Goal: Obtain resource: Download file/media

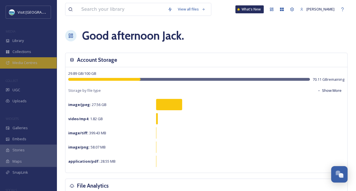
click at [20, 63] on span "Media Centres" at bounding box center [24, 62] width 25 height 5
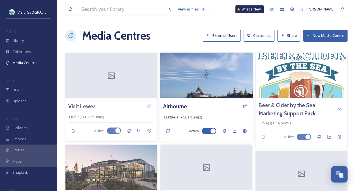
click at [212, 81] on img at bounding box center [206, 75] width 93 height 46
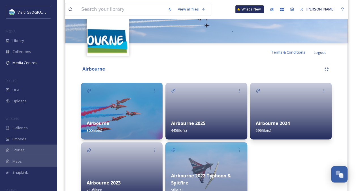
scroll to position [85, 0]
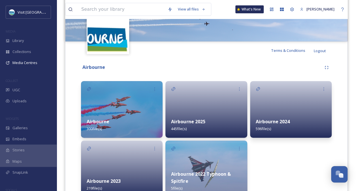
click at [215, 116] on div "Airbourne 2025 445 file(s)" at bounding box center [206, 124] width 82 height 25
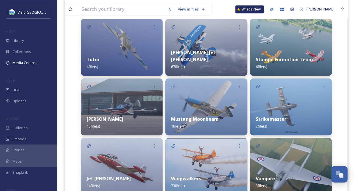
scroll to position [85, 0]
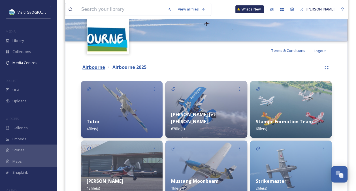
click at [96, 64] on strong "Airbourne" at bounding box center [93, 67] width 23 height 6
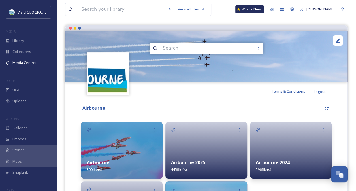
scroll to position [113, 0]
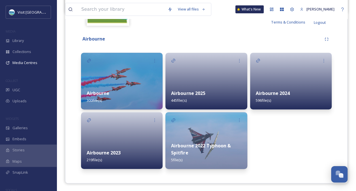
click at [127, 76] on img at bounding box center [122, 81] width 82 height 57
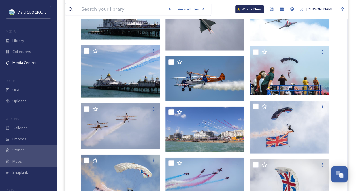
scroll to position [764, 0]
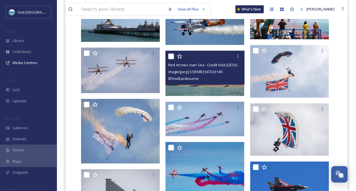
click at [213, 87] on img at bounding box center [204, 73] width 79 height 45
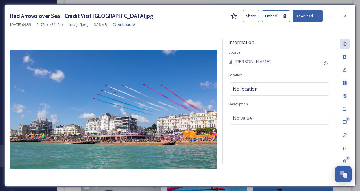
click at [318, 16] on icon at bounding box center [318, 16] width 4 height 4
click at [329, 15] on icon at bounding box center [330, 16] width 5 height 5
click at [344, 14] on icon at bounding box center [345, 16] width 5 height 5
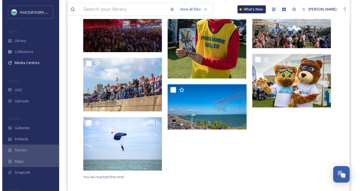
scroll to position [1188, 0]
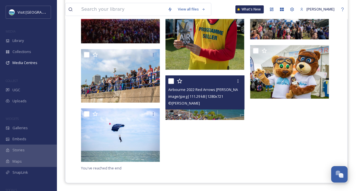
click at [210, 113] on img at bounding box center [204, 97] width 79 height 44
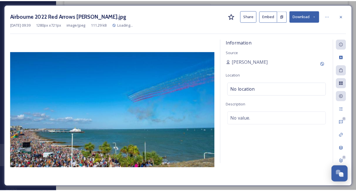
scroll to position [1191, 0]
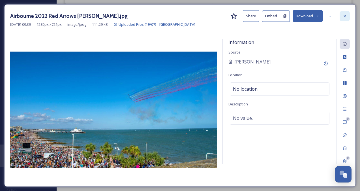
click at [348, 15] on div at bounding box center [345, 16] width 10 height 10
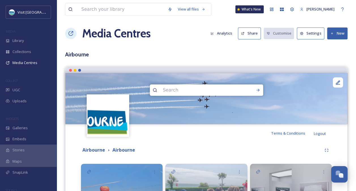
scroll to position [144, 0]
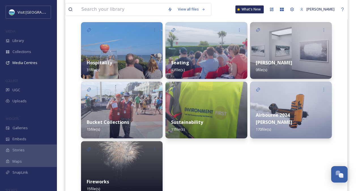
click at [140, 63] on div "Hospitality 31 file(s)" at bounding box center [122, 66] width 82 height 25
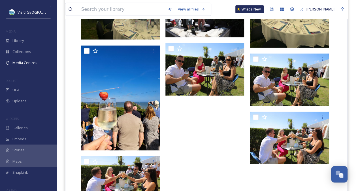
scroll to position [729, 0]
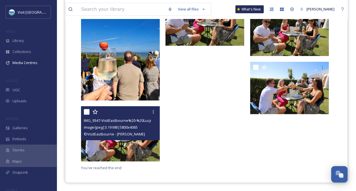
click at [126, 134] on span "© VisitEastbourne - [PERSON_NAME]" at bounding box center [114, 133] width 61 height 5
click at [138, 148] on img at bounding box center [120, 133] width 79 height 55
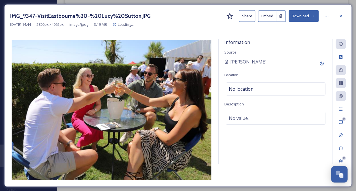
scroll to position [682, 0]
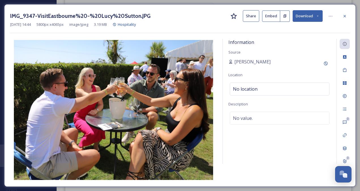
drag, startPoint x: 348, startPoint y: 14, endPoint x: 343, endPoint y: 15, distance: 5.8
click at [348, 14] on div at bounding box center [345, 16] width 10 height 10
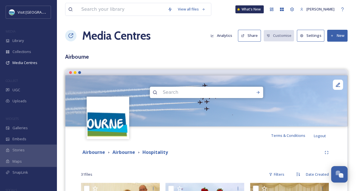
scroll to position [57, 0]
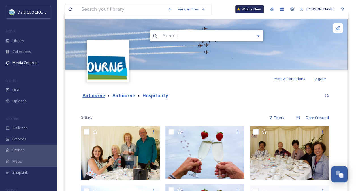
click at [102, 97] on strong "Airbourne" at bounding box center [93, 95] width 23 height 6
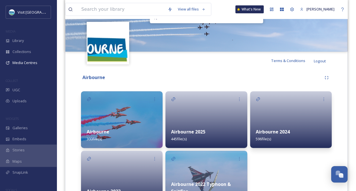
scroll to position [113, 0]
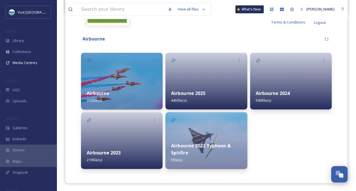
click at [223, 87] on div "Airbourne 2025 445 file(s)" at bounding box center [206, 96] width 82 height 25
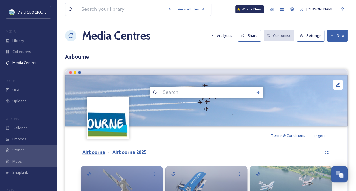
drag, startPoint x: 92, startPoint y: 153, endPoint x: 100, endPoint y: 149, distance: 9.6
click at [92, 153] on strong "Airbourne" at bounding box center [93, 152] width 23 height 6
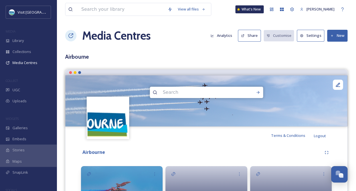
scroll to position [113, 0]
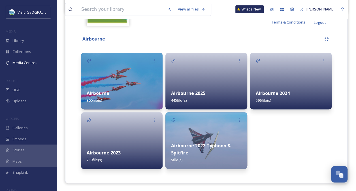
click at [118, 100] on div "Airbourne 300 file(s)" at bounding box center [122, 96] width 82 height 25
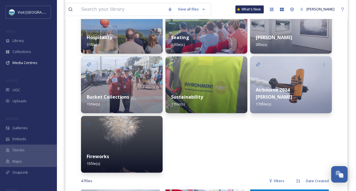
scroll to position [170, 0]
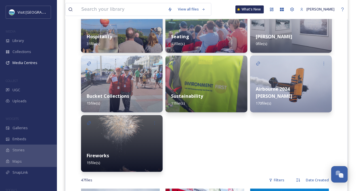
click at [131, 89] on div "Bucket Collections 15 file(s)" at bounding box center [122, 99] width 82 height 25
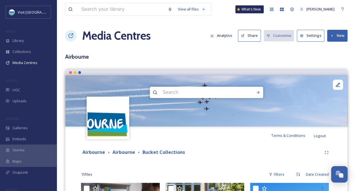
click at [97, 31] on h1 "Media Centres" at bounding box center [116, 35] width 69 height 17
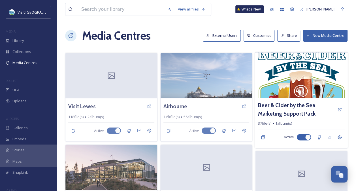
click at [317, 83] on img at bounding box center [301, 75] width 93 height 46
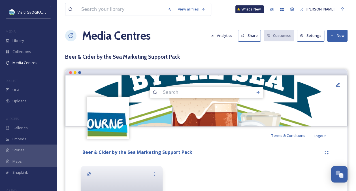
scroll to position [54, 0]
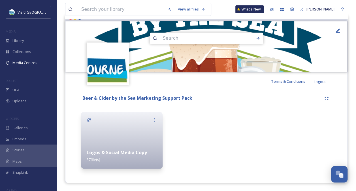
click at [133, 144] on div "Logos & Social Media Copy 37 file(s)" at bounding box center [122, 155] width 82 height 25
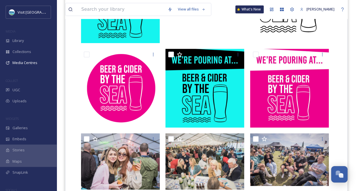
scroll to position [311, 0]
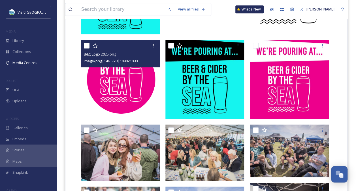
click at [127, 99] on img at bounding box center [120, 79] width 79 height 79
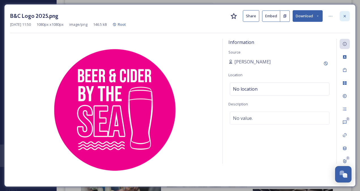
click at [349, 19] on div at bounding box center [345, 16] width 10 height 10
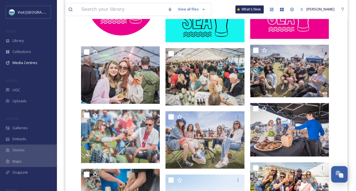
scroll to position [388, 0]
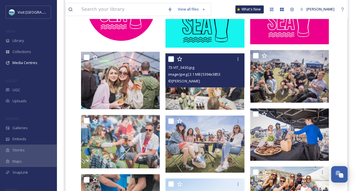
click at [225, 94] on img at bounding box center [204, 81] width 79 height 56
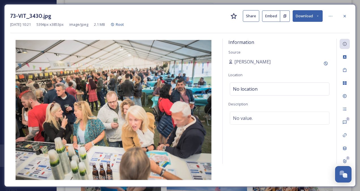
drag, startPoint x: 346, startPoint y: 16, endPoint x: 343, endPoint y: 20, distance: 4.2
click at [346, 16] on icon at bounding box center [345, 16] width 5 height 5
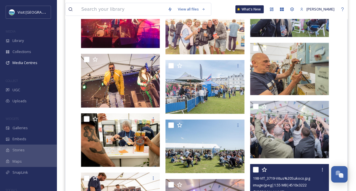
scroll to position [699, 0]
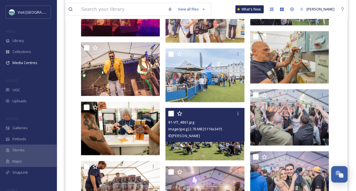
click at [223, 142] on img at bounding box center [204, 134] width 79 height 52
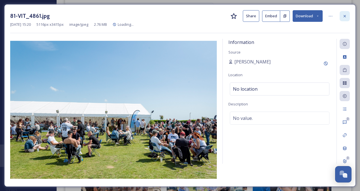
click at [345, 17] on icon at bounding box center [345, 16] width 5 height 5
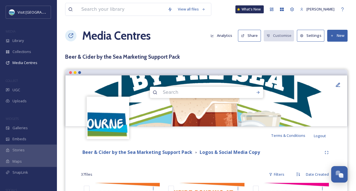
click at [95, 35] on h1 "Media Centres" at bounding box center [116, 35] width 69 height 17
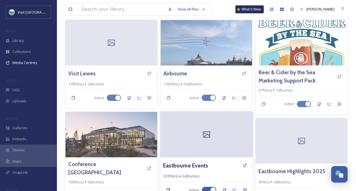
scroll to position [85, 0]
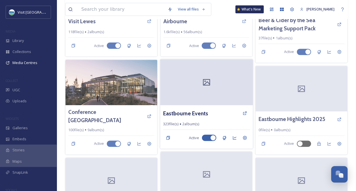
click at [238, 96] on div at bounding box center [206, 82] width 93 height 46
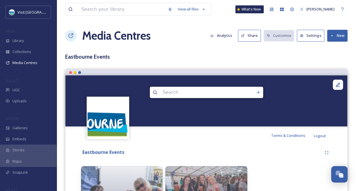
click at [105, 34] on h1 "Media Centres" at bounding box center [116, 35] width 69 height 17
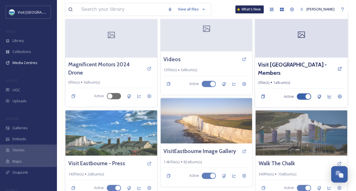
scroll to position [231, 0]
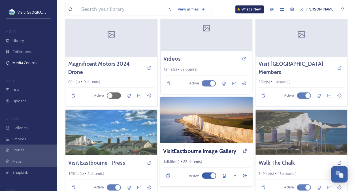
click at [205, 120] on img at bounding box center [206, 120] width 93 height 46
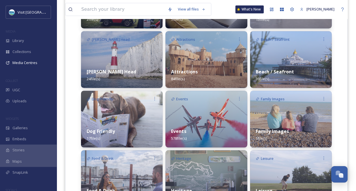
scroll to position [255, 0]
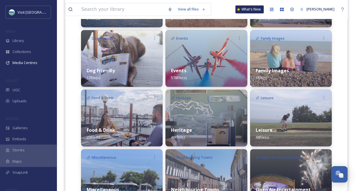
click at [210, 76] on div "Events 578 file(s)" at bounding box center [206, 73] width 82 height 25
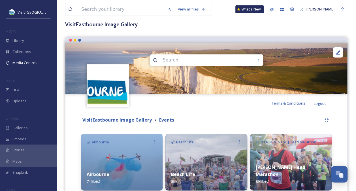
scroll to position [142, 0]
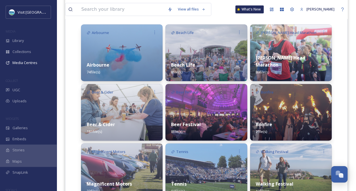
click at [304, 63] on strong "[PERSON_NAME] Head Marathon" at bounding box center [281, 61] width 50 height 13
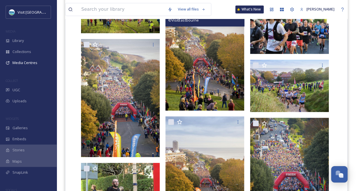
scroll to position [592, 0]
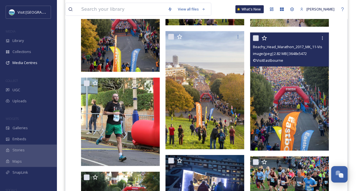
click at [281, 92] on img at bounding box center [289, 92] width 79 height 118
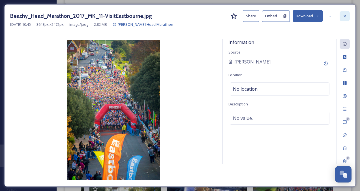
click at [345, 15] on icon at bounding box center [345, 16] width 5 height 5
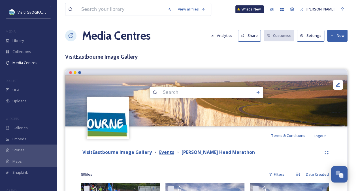
click at [165, 151] on strong "Events" at bounding box center [166, 152] width 15 height 6
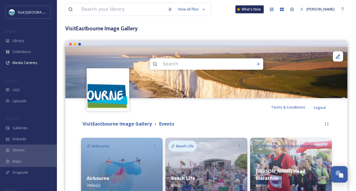
scroll to position [113, 0]
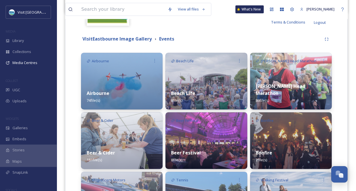
click at [228, 86] on div "Beach Life 8 file(s)" at bounding box center [206, 96] width 82 height 25
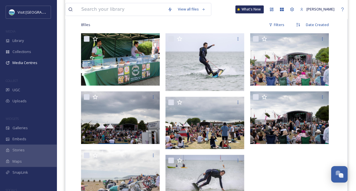
scroll to position [110, 0]
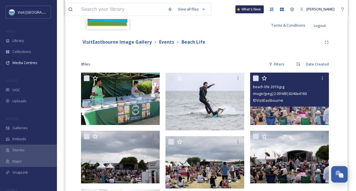
click at [293, 114] on img at bounding box center [289, 98] width 79 height 52
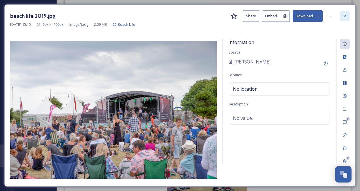
click at [344, 16] on icon at bounding box center [345, 16] width 5 height 5
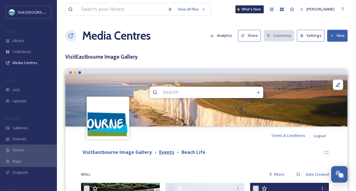
click at [169, 154] on strong "Events" at bounding box center [166, 152] width 15 height 6
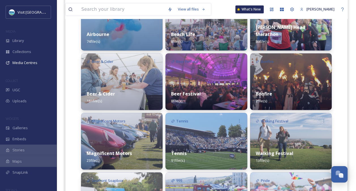
scroll to position [198, 0]
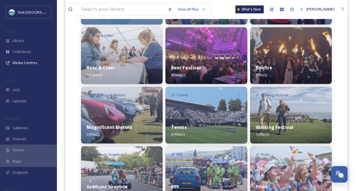
click at [97, 123] on div "Magnificent Motors 23 file(s)" at bounding box center [122, 130] width 82 height 25
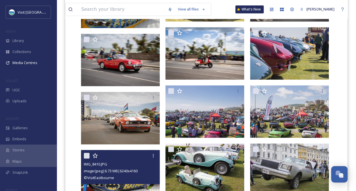
scroll to position [280, 0]
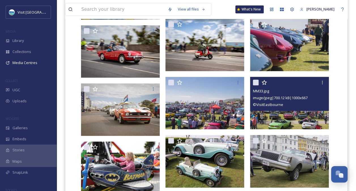
click at [288, 117] on img at bounding box center [289, 103] width 79 height 52
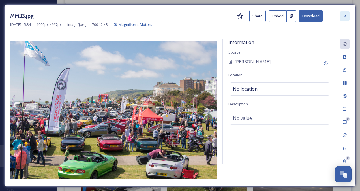
click at [348, 16] on div at bounding box center [345, 16] width 10 height 10
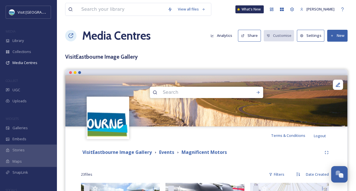
scroll to position [113, 0]
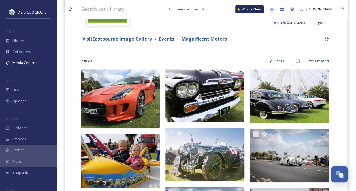
click at [165, 40] on strong "Events" at bounding box center [166, 39] width 15 height 6
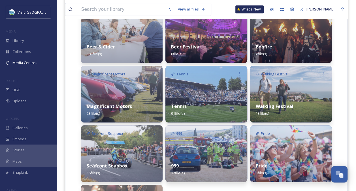
scroll to position [255, 0]
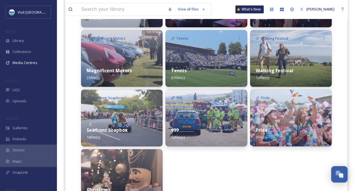
click at [215, 66] on div "Tennis 91 file(s)" at bounding box center [206, 73] width 82 height 25
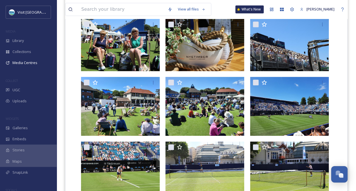
scroll to position [337, 0]
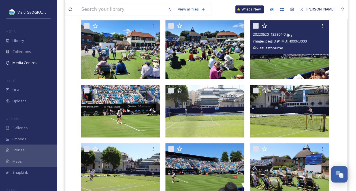
click at [296, 66] on img at bounding box center [289, 49] width 79 height 59
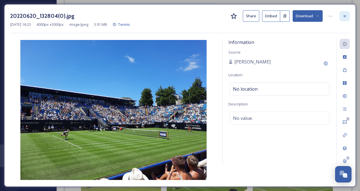
click at [344, 18] on div at bounding box center [345, 16] width 10 height 10
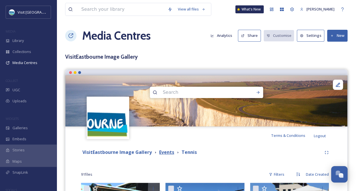
click at [161, 154] on strong "Events" at bounding box center [166, 152] width 15 height 6
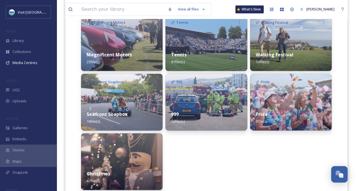
scroll to position [320, 0]
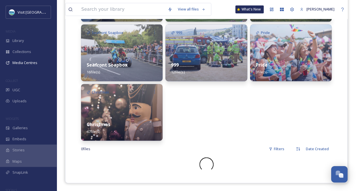
click at [195, 72] on div "999 12 file(s)" at bounding box center [206, 68] width 82 height 25
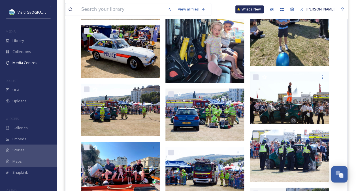
scroll to position [224, 0]
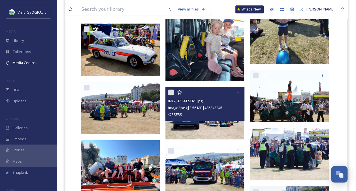
click at [229, 129] on img at bounding box center [204, 113] width 79 height 52
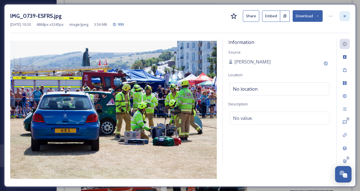
click at [346, 16] on icon at bounding box center [345, 16] width 5 height 5
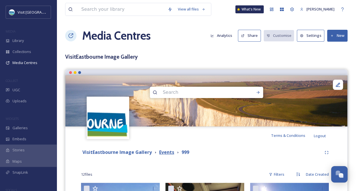
click at [168, 154] on strong "Events" at bounding box center [166, 152] width 15 height 6
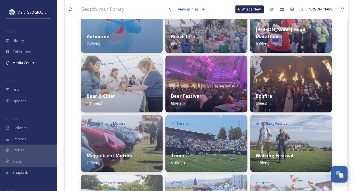
scroll to position [320, 0]
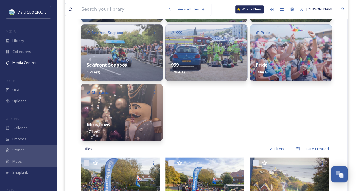
click at [278, 52] on img at bounding box center [291, 52] width 82 height 57
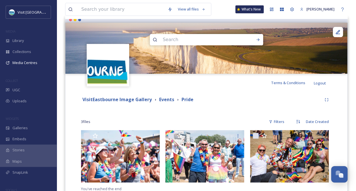
scroll to position [74, 0]
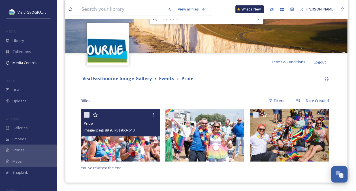
click at [126, 142] on img at bounding box center [120, 135] width 79 height 52
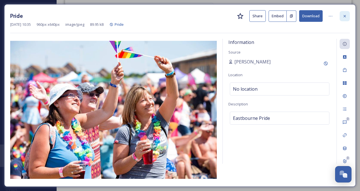
click at [344, 16] on icon at bounding box center [345, 16] width 5 height 5
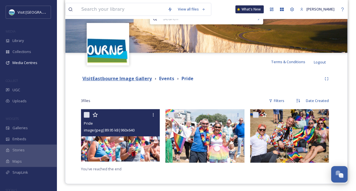
click at [145, 79] on strong "VisitEastbourne Image Gallery" at bounding box center [116, 78] width 69 height 6
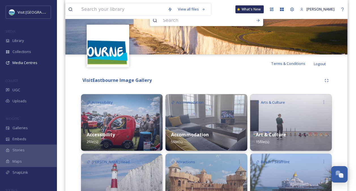
scroll to position [131, 0]
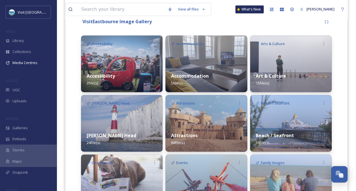
click at [298, 128] on div "Beach / Seafront 39 file(s)" at bounding box center [291, 138] width 82 height 25
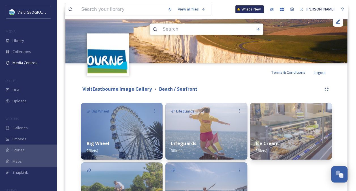
scroll to position [142, 0]
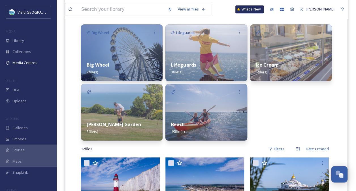
click at [211, 76] on div "Lifeguards 3 file(s)" at bounding box center [206, 68] width 82 height 25
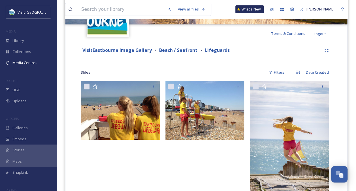
scroll to position [139, 0]
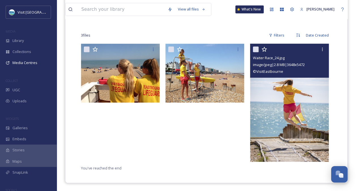
click at [300, 108] on img at bounding box center [289, 103] width 79 height 118
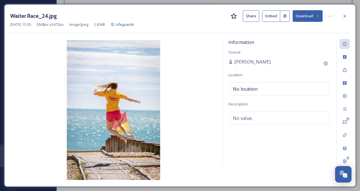
scroll to position [81, 0]
click at [348, 16] on div at bounding box center [345, 16] width 10 height 10
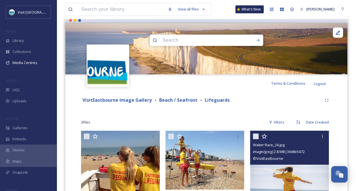
scroll to position [26, 0]
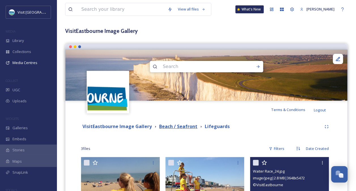
click at [174, 126] on strong "Beach / Seafront" at bounding box center [178, 126] width 38 height 6
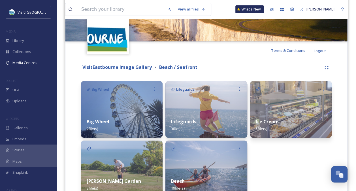
scroll to position [142, 0]
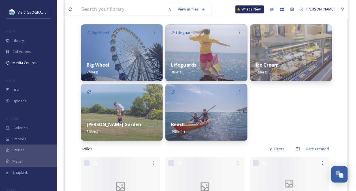
click at [218, 123] on div "Beach 19 file(s)" at bounding box center [206, 127] width 82 height 25
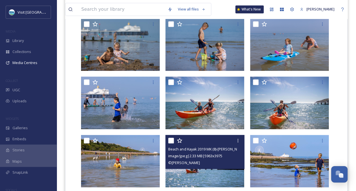
scroll to position [111, 0]
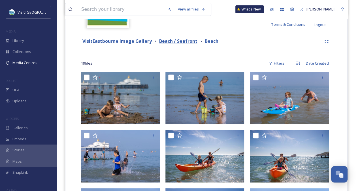
click at [170, 42] on strong "Beach / Seafront" at bounding box center [178, 41] width 38 height 6
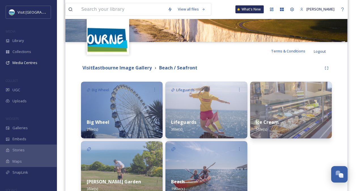
scroll to position [66, 0]
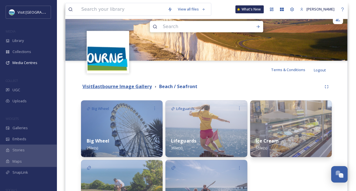
click at [133, 85] on strong "VisitEastbourne Image Gallery" at bounding box center [116, 86] width 69 height 6
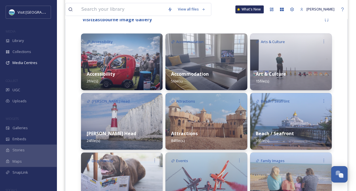
scroll to position [142, 0]
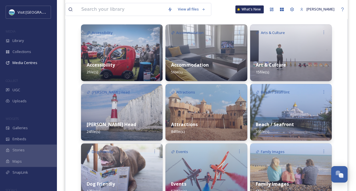
click at [221, 117] on div "Attractions 84 file(s)" at bounding box center [206, 127] width 82 height 25
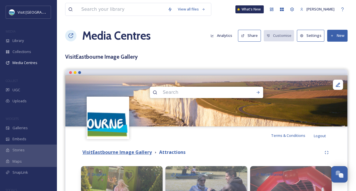
click at [130, 153] on strong "VisitEastbourne Image Gallery" at bounding box center [116, 152] width 69 height 6
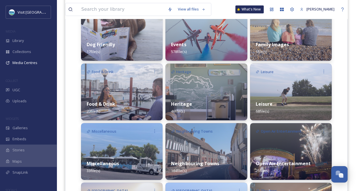
scroll to position [283, 0]
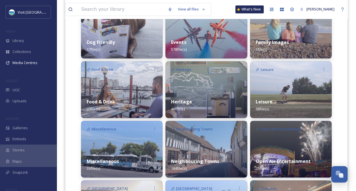
click at [223, 60] on div "Accommodation Accommodation 5 file(s) Attractions Attractions 84 file(s) Events…" at bounding box center [206, 119] width 82 height 473
click at [192, 48] on div "Events 578 file(s)" at bounding box center [206, 45] width 82 height 25
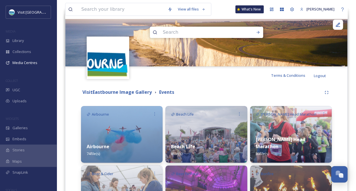
scroll to position [57, 0]
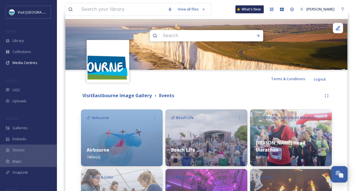
click at [122, 99] on div "VisitEastbourne Image Gallery" at bounding box center [116, 95] width 69 height 7
click at [124, 95] on strong "VisitEastbourne Image Gallery" at bounding box center [116, 95] width 69 height 6
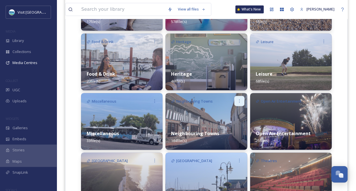
scroll to position [311, 0]
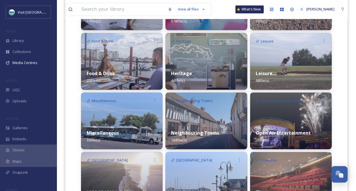
click at [112, 118] on img at bounding box center [122, 120] width 82 height 57
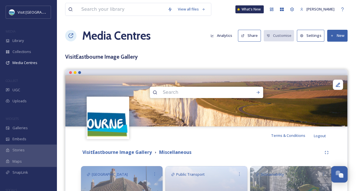
drag, startPoint x: 138, startPoint y: 153, endPoint x: 201, endPoint y: 134, distance: 66.0
click at [138, 153] on strong "VisitEastbourne Image Gallery" at bounding box center [116, 152] width 69 height 6
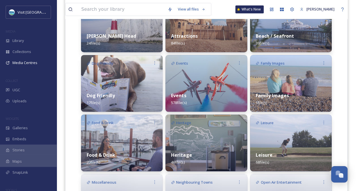
scroll to position [255, 0]
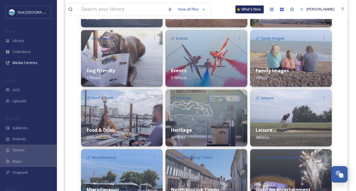
click at [290, 167] on img at bounding box center [291, 177] width 82 height 57
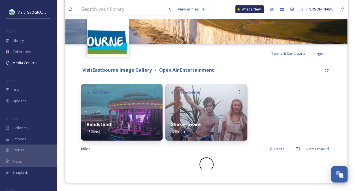
scroll to position [75, 0]
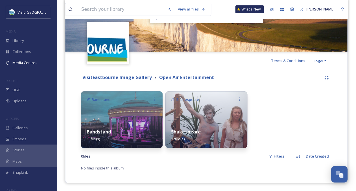
click at [131, 112] on img at bounding box center [122, 119] width 82 height 57
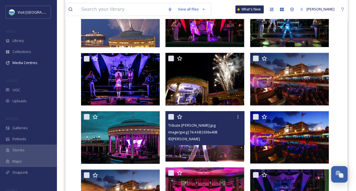
scroll to position [195, 0]
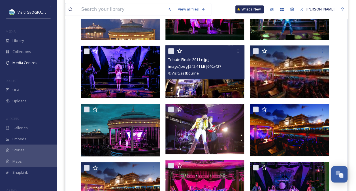
click at [203, 91] on img at bounding box center [204, 71] width 79 height 52
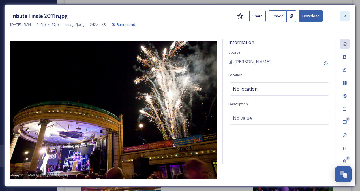
click at [345, 17] on icon at bounding box center [345, 16] width 5 height 5
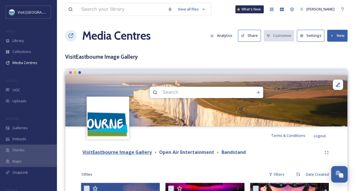
click at [112, 153] on strong "VisitEastbourne Image Gallery" at bounding box center [116, 152] width 69 height 6
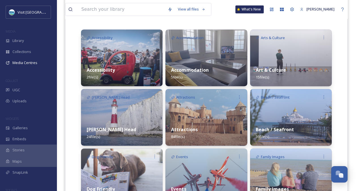
scroll to position [142, 0]
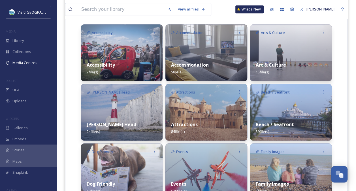
click at [202, 107] on img at bounding box center [206, 112] width 82 height 57
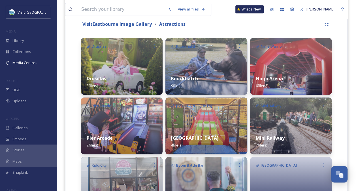
scroll to position [113, 0]
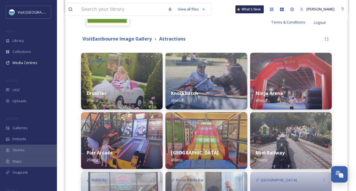
click at [221, 94] on div "Knockhatch 9 file(s)" at bounding box center [206, 96] width 82 height 25
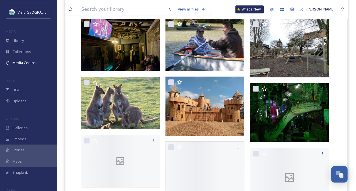
scroll to position [167, 0]
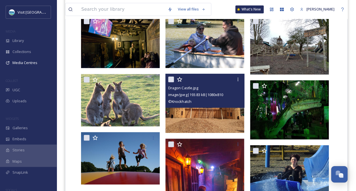
click at [206, 122] on img at bounding box center [204, 103] width 79 height 59
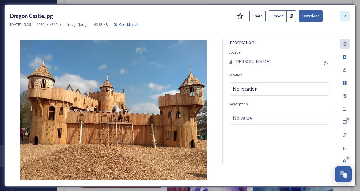
click at [341, 18] on div at bounding box center [345, 16] width 10 height 10
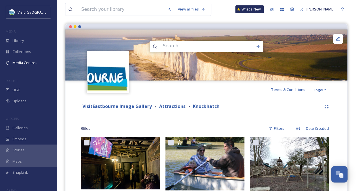
scroll to position [25, 0]
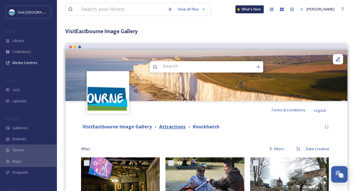
click at [172, 127] on strong "Attractions" at bounding box center [172, 126] width 26 height 6
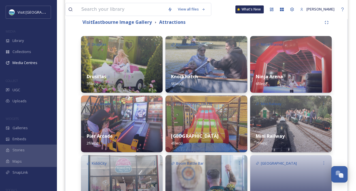
scroll to position [139, 0]
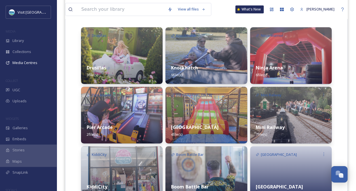
click at [316, 125] on div "Mini Railway 7 file(s)" at bounding box center [291, 130] width 82 height 25
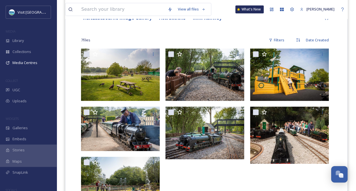
scroll to position [139, 0]
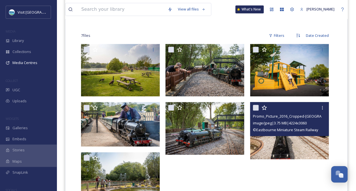
click at [298, 147] on img at bounding box center [289, 130] width 79 height 57
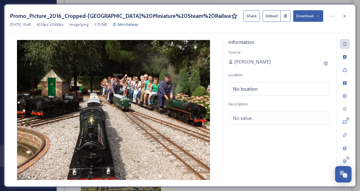
drag, startPoint x: 157, startPoint y: 108, endPoint x: 159, endPoint y: 97, distance: 11.3
click at [344, 14] on icon at bounding box center [345, 16] width 5 height 5
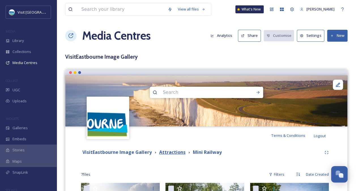
click at [170, 151] on strong "Attractions" at bounding box center [172, 152] width 26 height 6
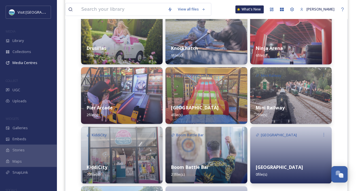
scroll to position [142, 0]
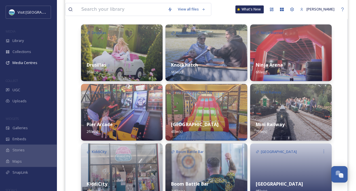
click at [139, 102] on img at bounding box center [122, 112] width 82 height 57
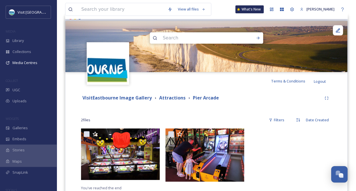
scroll to position [74, 0]
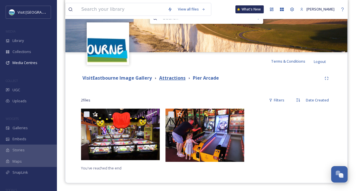
click at [165, 79] on strong "Attractions" at bounding box center [172, 78] width 26 height 6
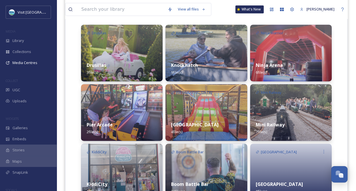
scroll to position [142, 0]
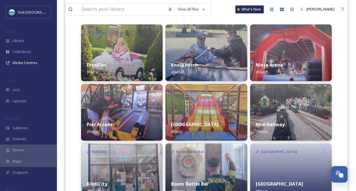
click at [220, 118] on div "Treasure Island 4 file(s)" at bounding box center [206, 127] width 82 height 25
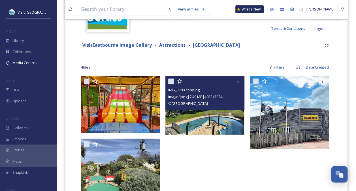
scroll to position [139, 0]
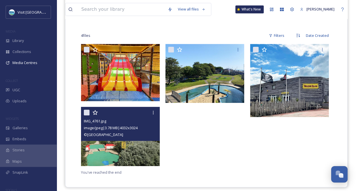
click at [148, 147] on img at bounding box center [120, 136] width 79 height 59
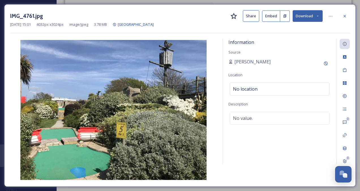
scroll to position [96, 0]
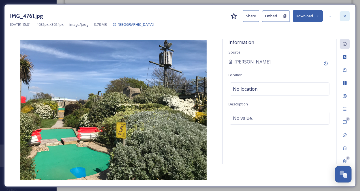
click at [347, 16] on icon at bounding box center [345, 16] width 5 height 5
